Goal: Task Accomplishment & Management: Manage account settings

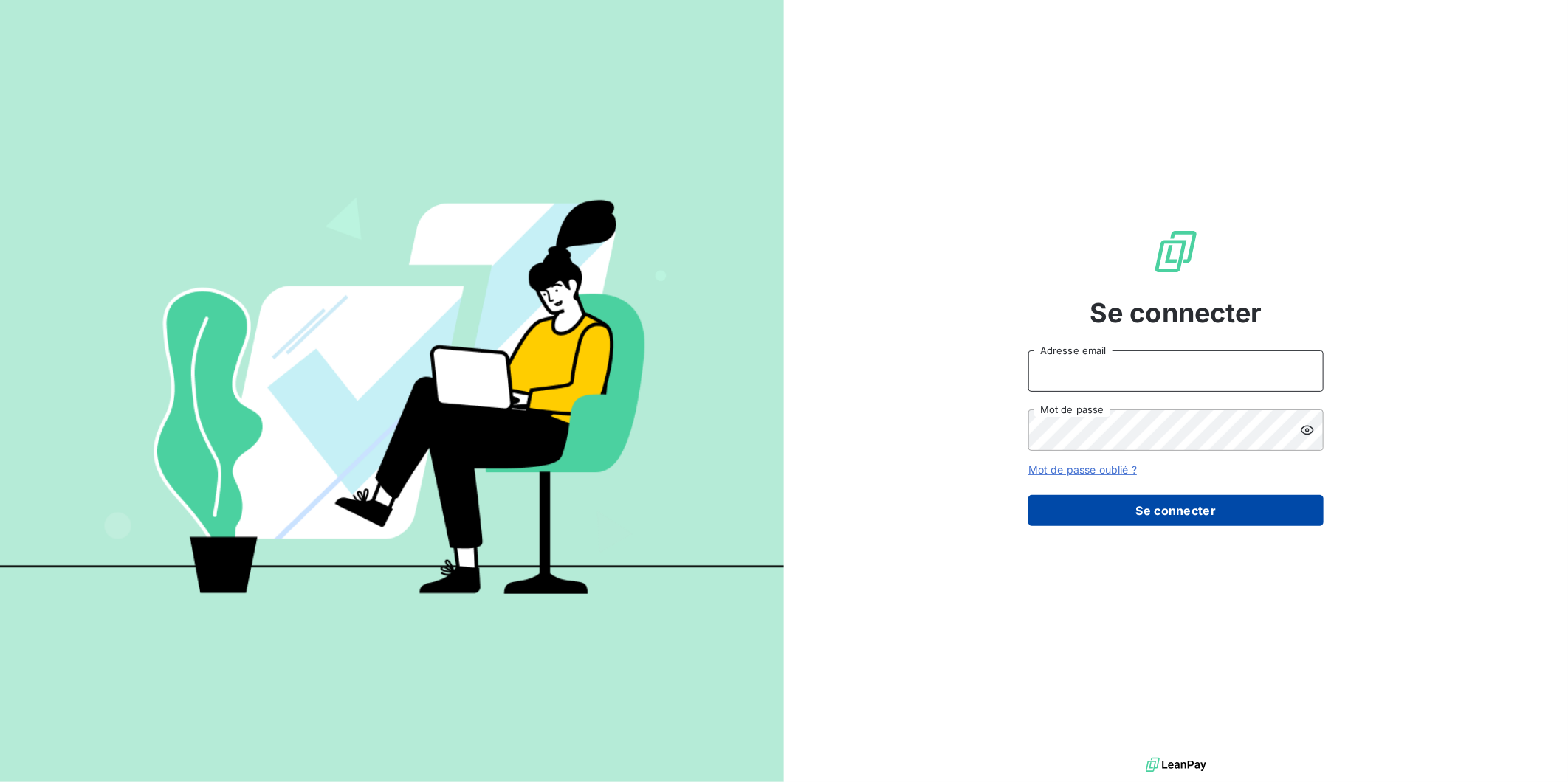
type input "[EMAIL_ADDRESS][DOMAIN_NAME]"
click at [1225, 510] on button "Se connecter" at bounding box center [1176, 511] width 295 height 31
